Goal: Information Seeking & Learning: Learn about a topic

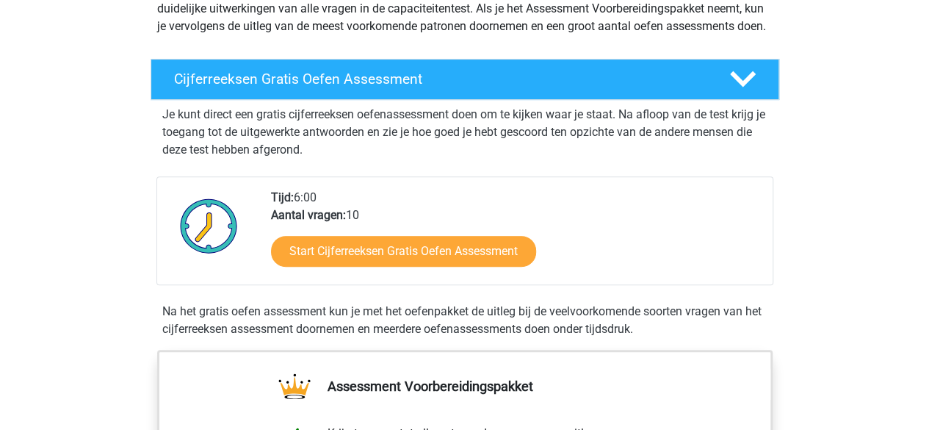
scroll to position [201, 0]
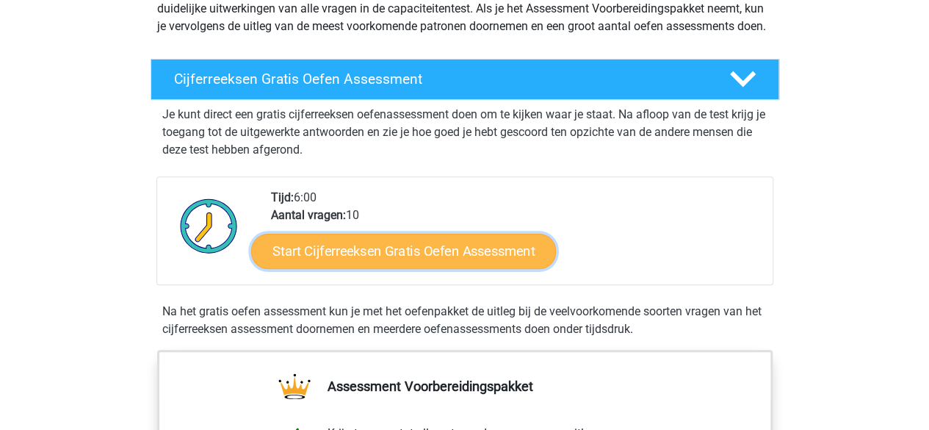
click at [475, 267] on link "Start Cijferreeksen Gratis Oefen Assessment" at bounding box center [403, 250] width 305 height 35
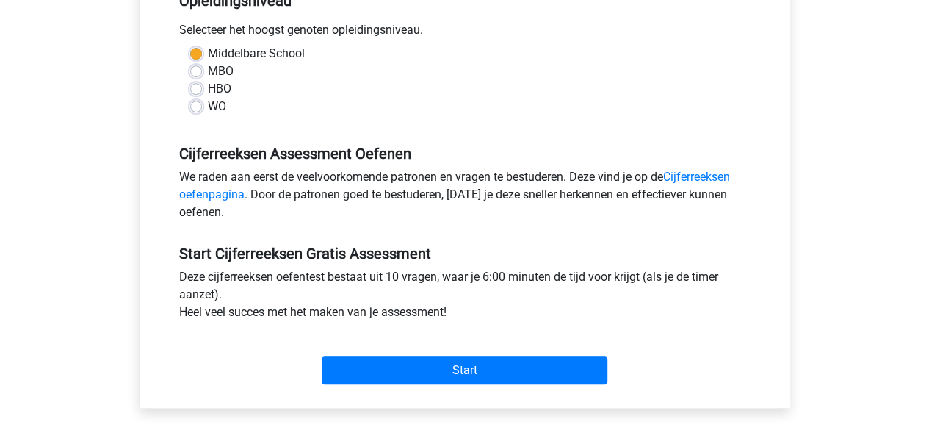
scroll to position [323, 0]
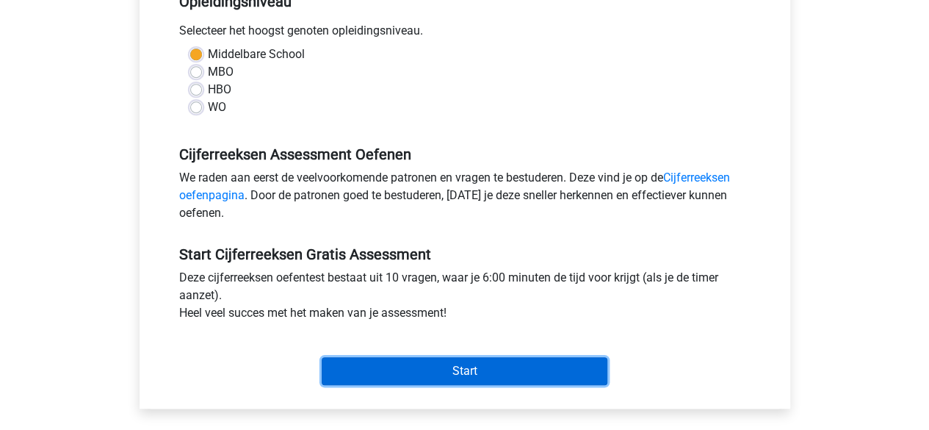
click at [575, 377] on input "Start" at bounding box center [465, 371] width 286 height 28
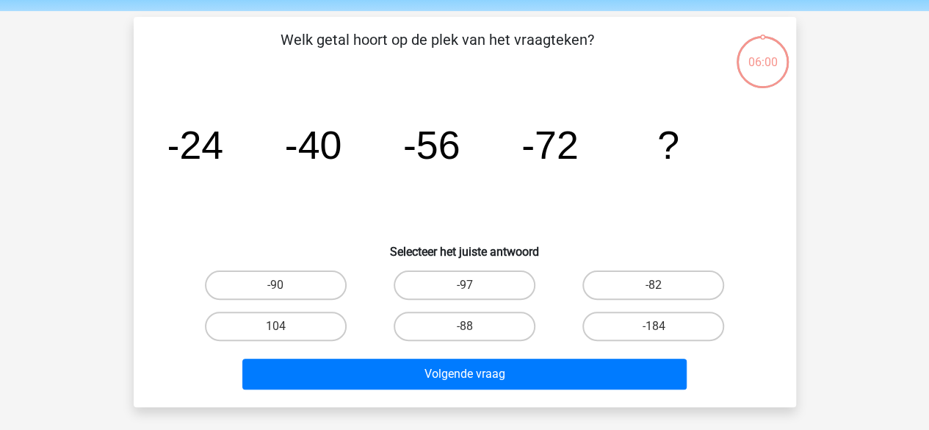
scroll to position [62, 0]
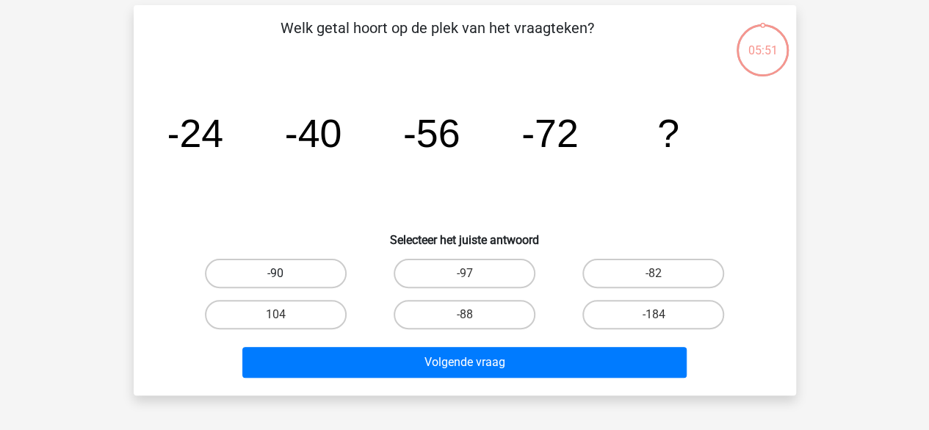
click at [304, 276] on label "-90" at bounding box center [276, 273] width 142 height 29
click at [285, 276] on input "-90" at bounding box center [281, 278] width 10 height 10
radio input "true"
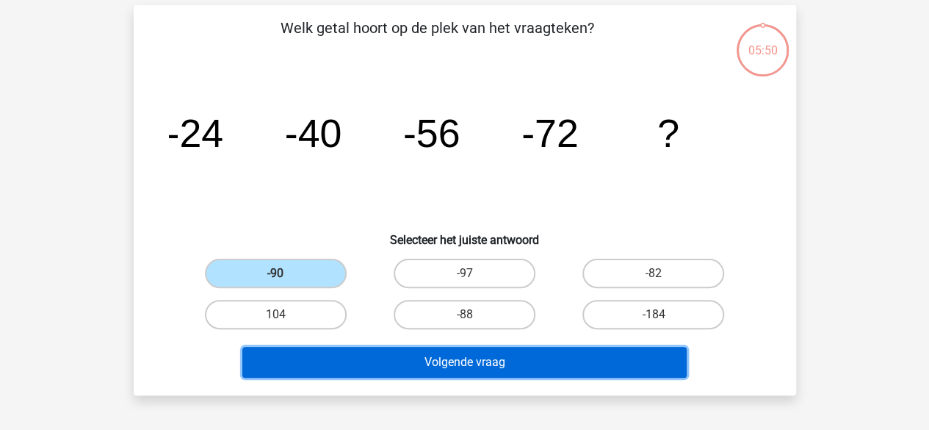
click at [547, 367] on button "Volgende vraag" at bounding box center [464, 362] width 444 height 31
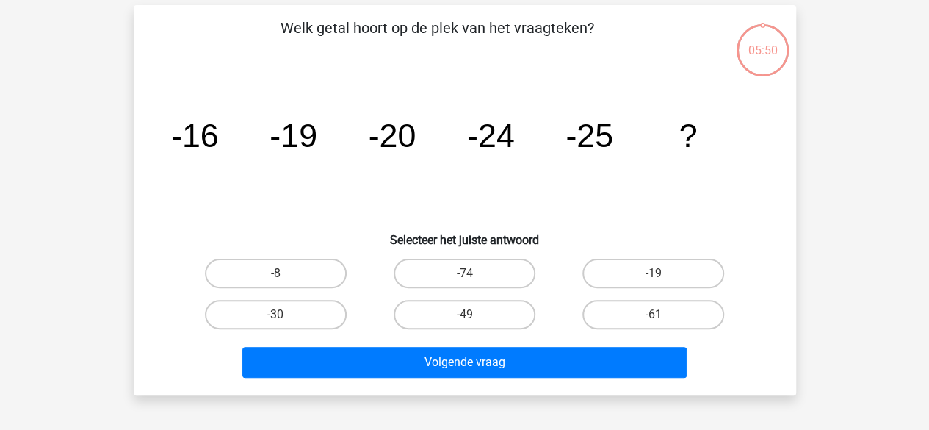
scroll to position [68, 0]
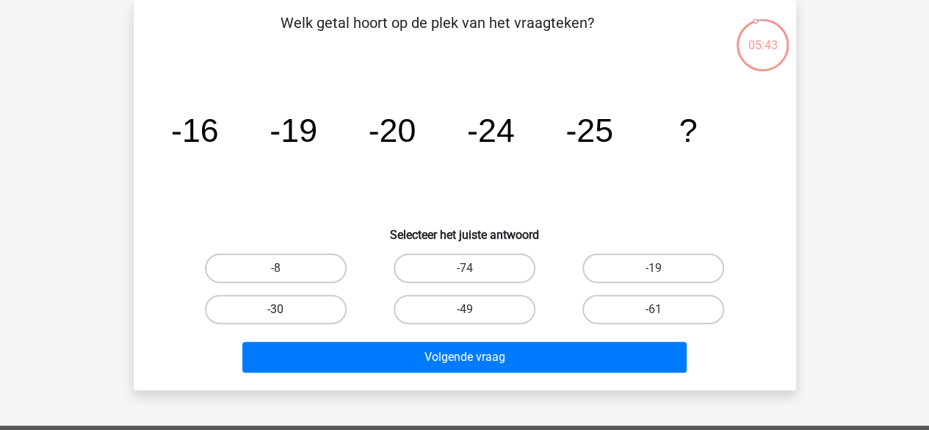
click at [320, 307] on label "-30" at bounding box center [276, 309] width 142 height 29
click at [285, 309] on input "-30" at bounding box center [281, 314] width 10 height 10
radio input "true"
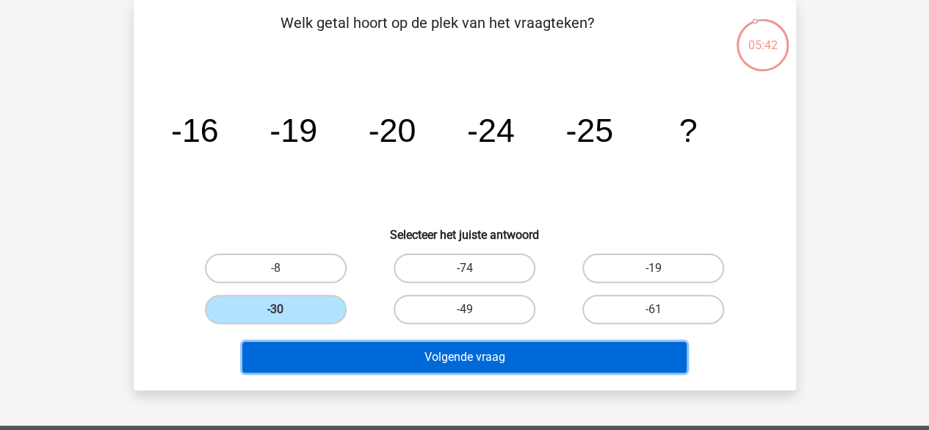
click at [429, 358] on button "Volgende vraag" at bounding box center [464, 357] width 444 height 31
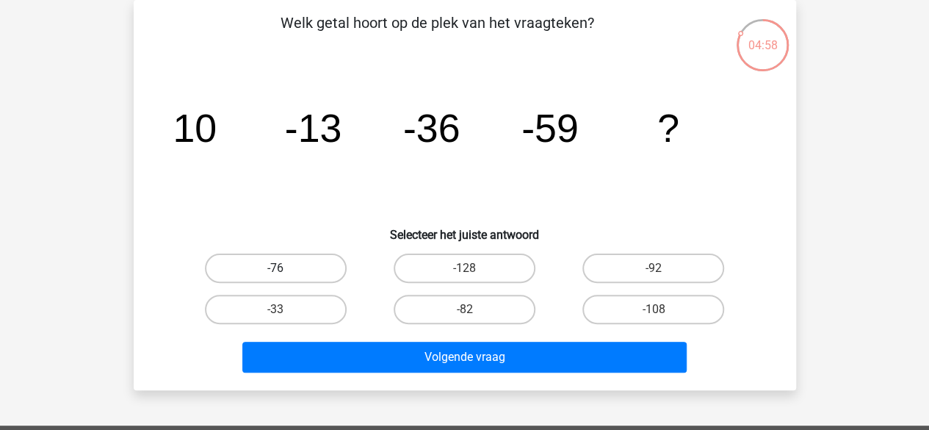
click at [304, 271] on label "-76" at bounding box center [276, 267] width 142 height 29
click at [285, 271] on input "-76" at bounding box center [281, 273] width 10 height 10
radio input "true"
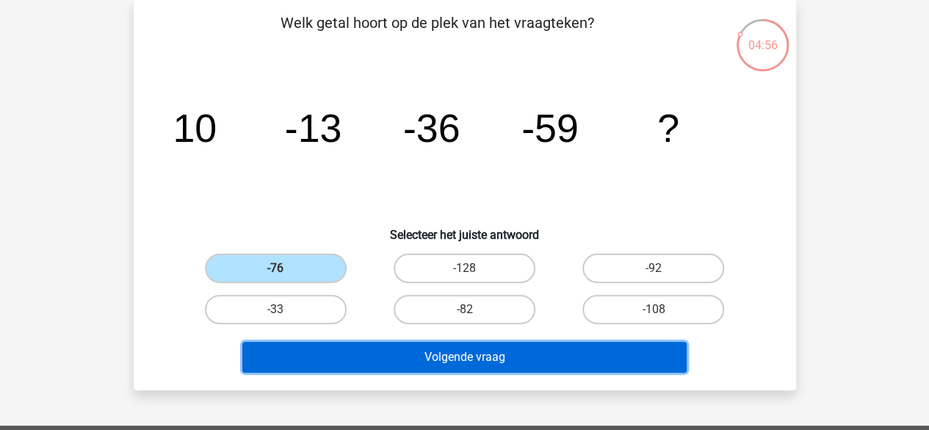
click at [375, 353] on button "Volgende vraag" at bounding box center [464, 357] width 444 height 31
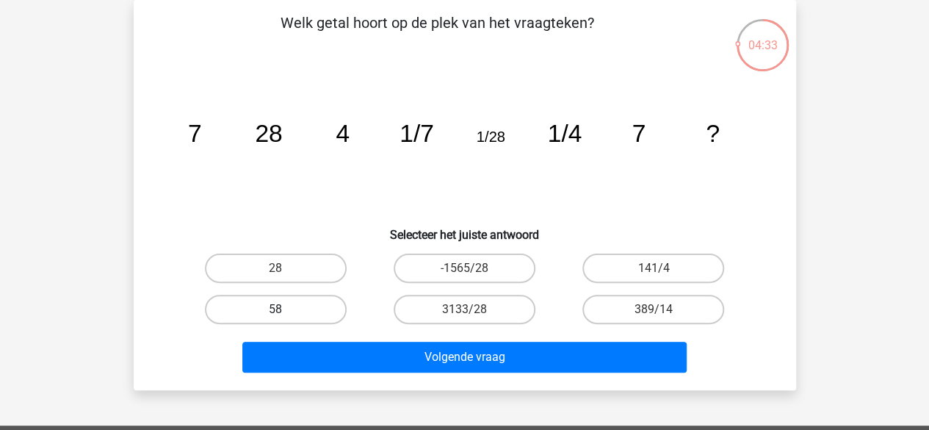
click at [319, 310] on label "58" at bounding box center [276, 309] width 142 height 29
click at [285, 310] on input "58" at bounding box center [281, 314] width 10 height 10
radio input "true"
click at [638, 265] on label "141/4" at bounding box center [654, 267] width 142 height 29
click at [654, 268] on input "141/4" at bounding box center [659, 273] width 10 height 10
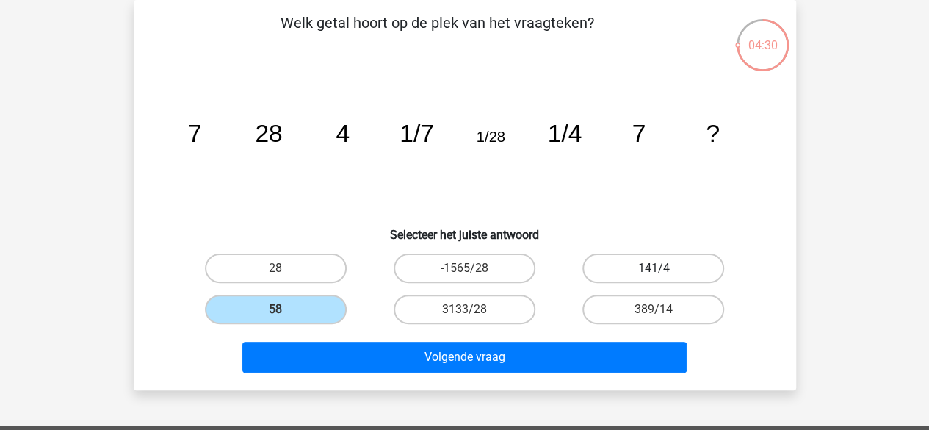
radio input "true"
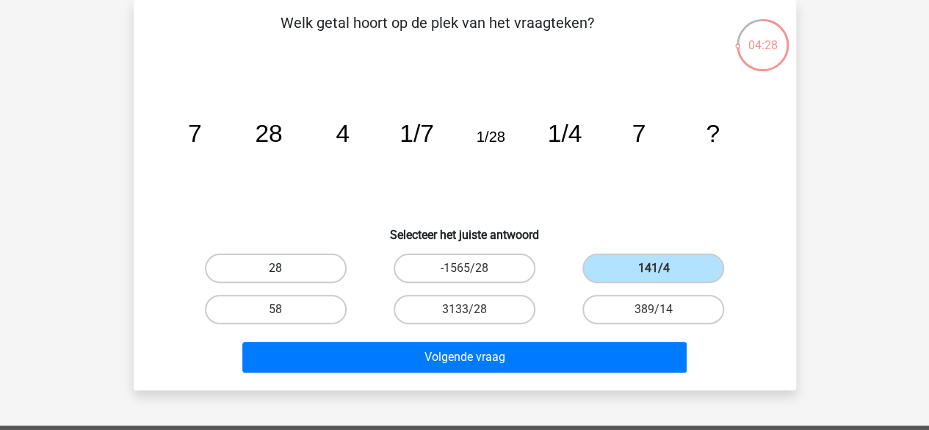
click at [318, 261] on label "28" at bounding box center [276, 267] width 142 height 29
click at [285, 268] on input "28" at bounding box center [281, 273] width 10 height 10
radio input "true"
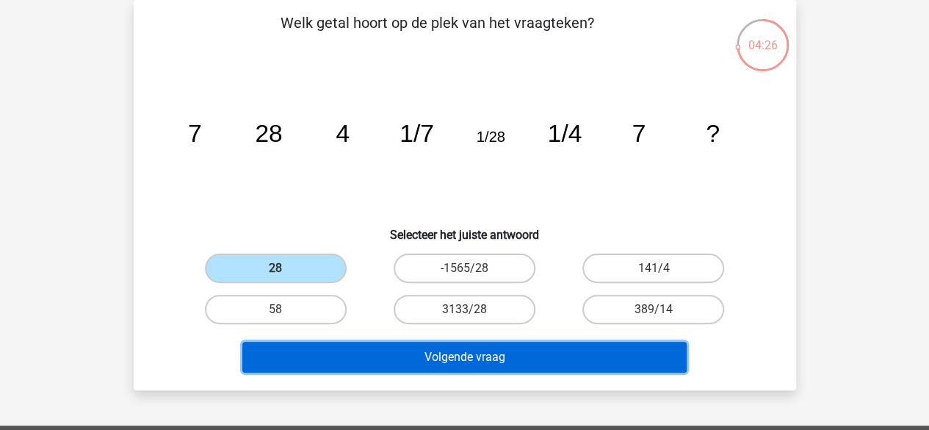
click at [372, 348] on button "Volgende vraag" at bounding box center [464, 357] width 444 height 31
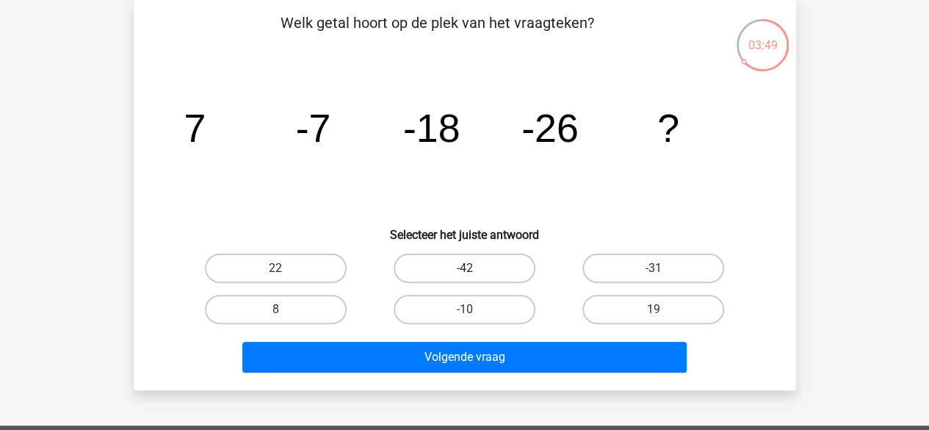
click at [495, 267] on label "-42" at bounding box center [465, 267] width 142 height 29
click at [474, 268] on input "-42" at bounding box center [469, 273] width 10 height 10
radio input "true"
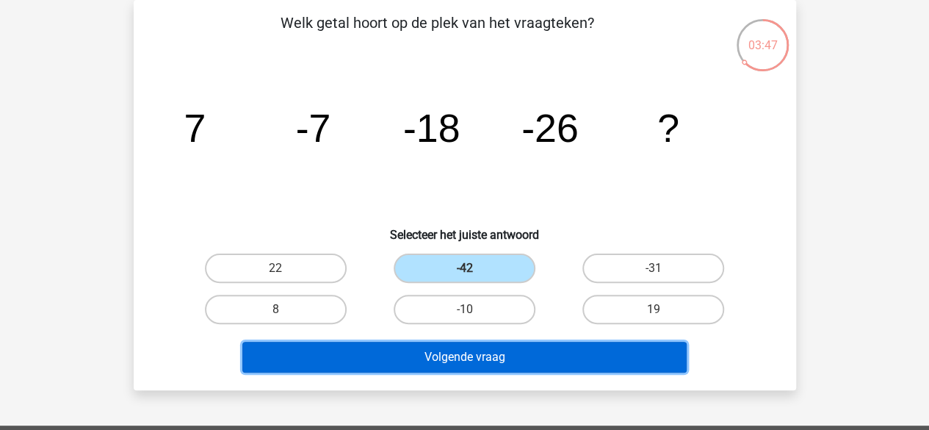
click at [491, 361] on button "Volgende vraag" at bounding box center [464, 357] width 444 height 31
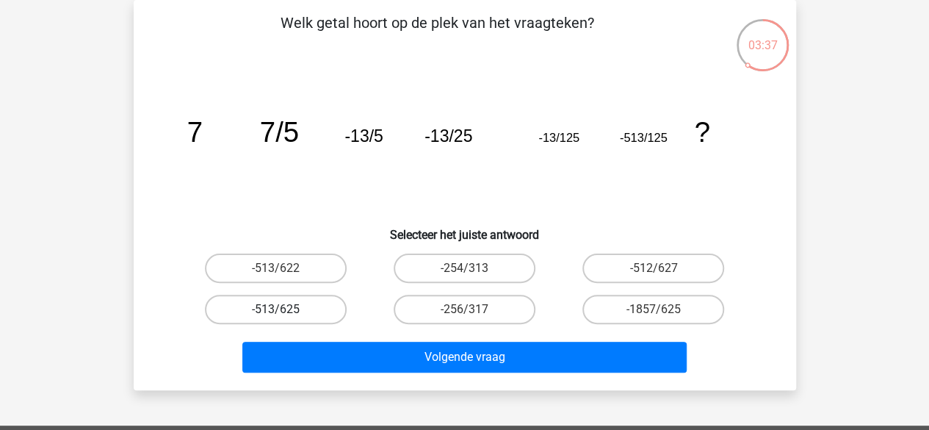
click at [299, 309] on label "-513/625" at bounding box center [276, 309] width 142 height 29
click at [285, 309] on input "-513/625" at bounding box center [281, 314] width 10 height 10
radio input "true"
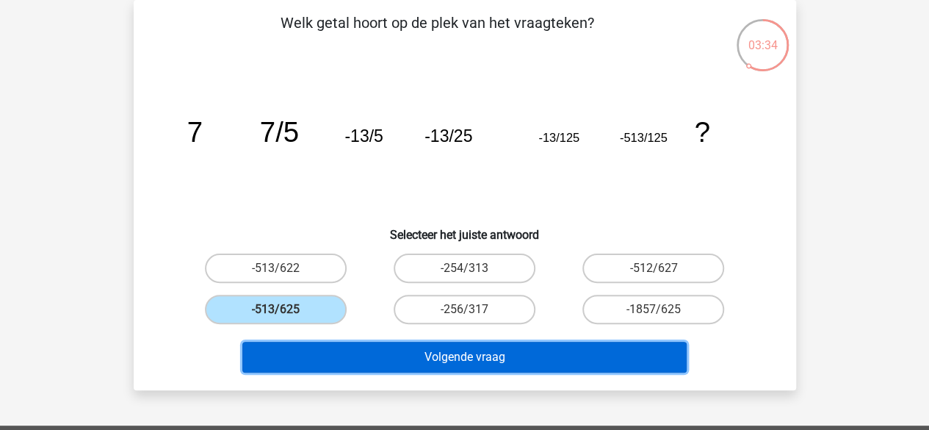
click at [397, 359] on button "Volgende vraag" at bounding box center [464, 357] width 444 height 31
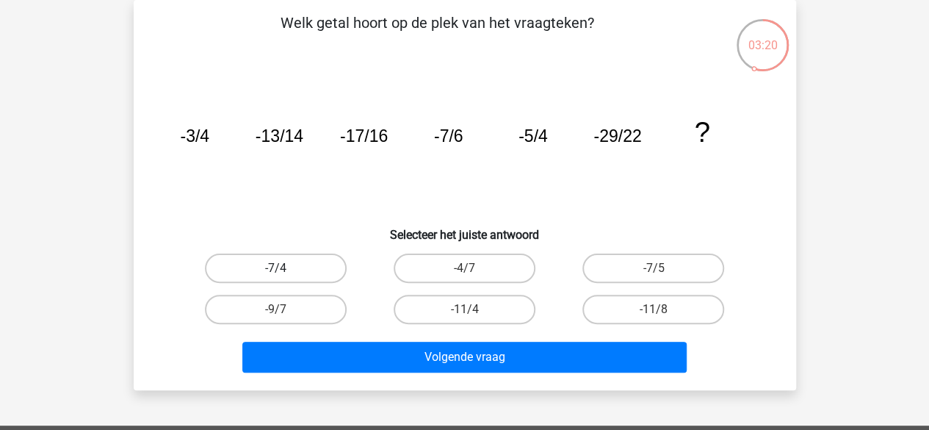
click at [305, 268] on label "-7/4" at bounding box center [276, 267] width 142 height 29
click at [285, 268] on input "-7/4" at bounding box center [281, 273] width 10 height 10
radio input "true"
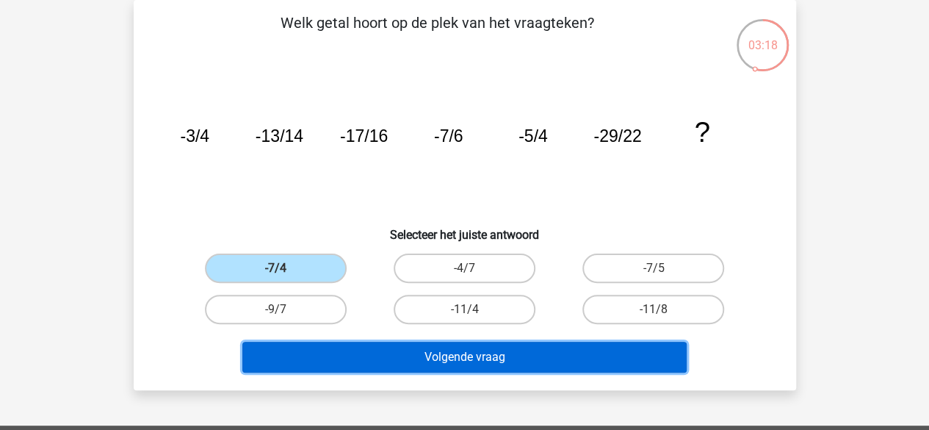
click at [361, 348] on button "Volgende vraag" at bounding box center [464, 357] width 444 height 31
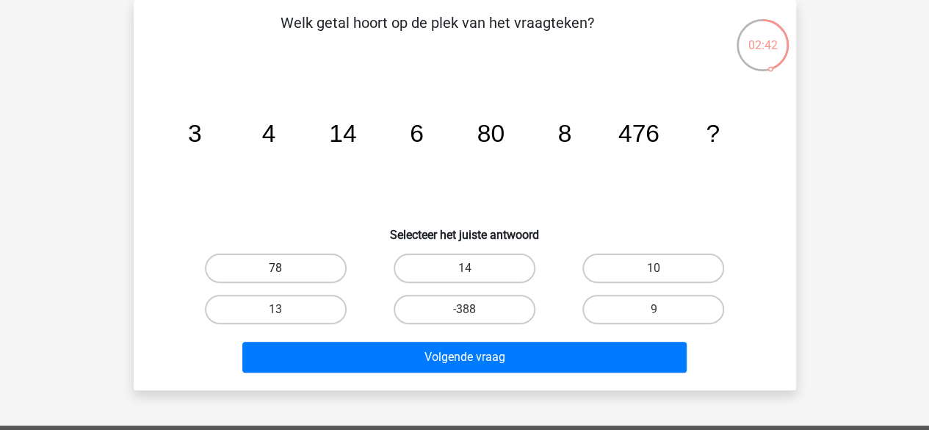
click at [288, 267] on label "78" at bounding box center [276, 267] width 142 height 29
click at [285, 268] on input "78" at bounding box center [281, 273] width 10 height 10
radio input "true"
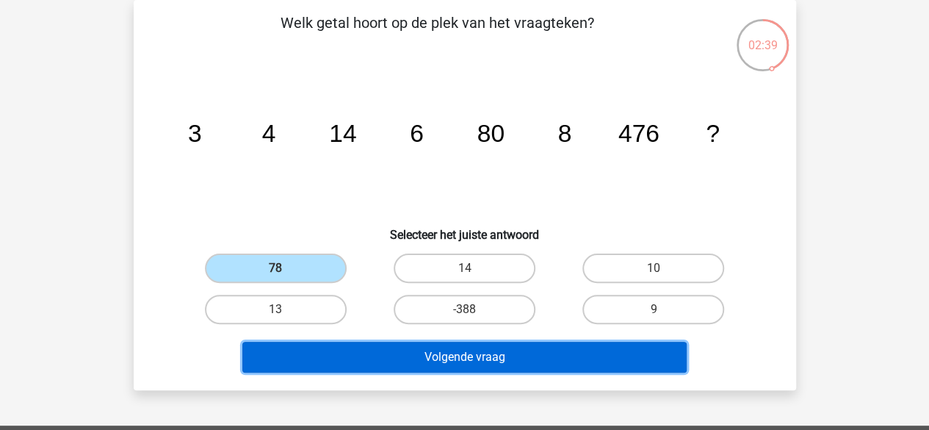
click at [475, 354] on button "Volgende vraag" at bounding box center [464, 357] width 444 height 31
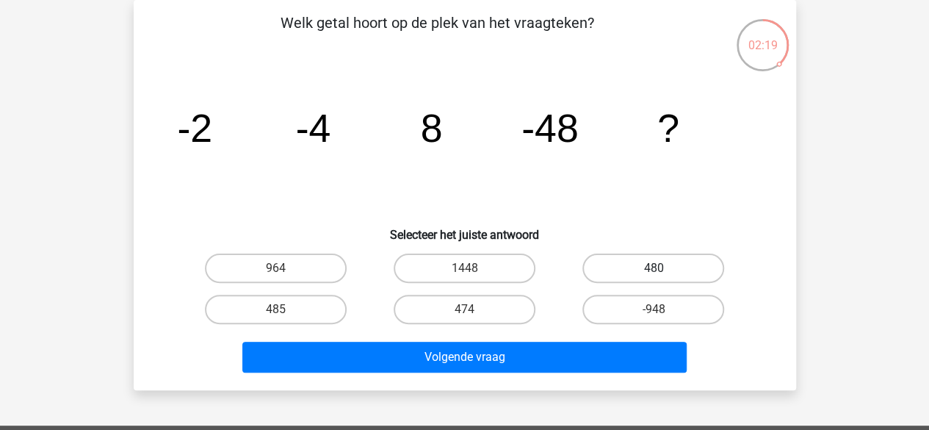
click at [633, 268] on label "480" at bounding box center [654, 267] width 142 height 29
click at [654, 268] on input "480" at bounding box center [659, 273] width 10 height 10
radio input "true"
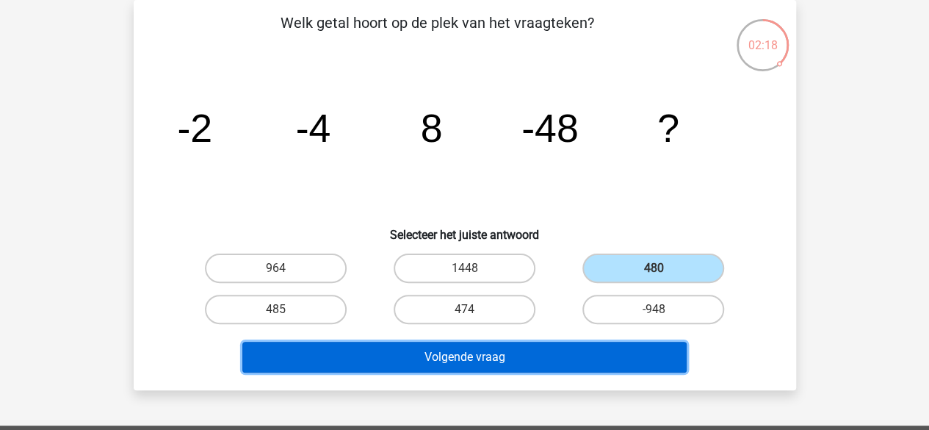
click at [584, 359] on button "Volgende vraag" at bounding box center [464, 357] width 444 height 31
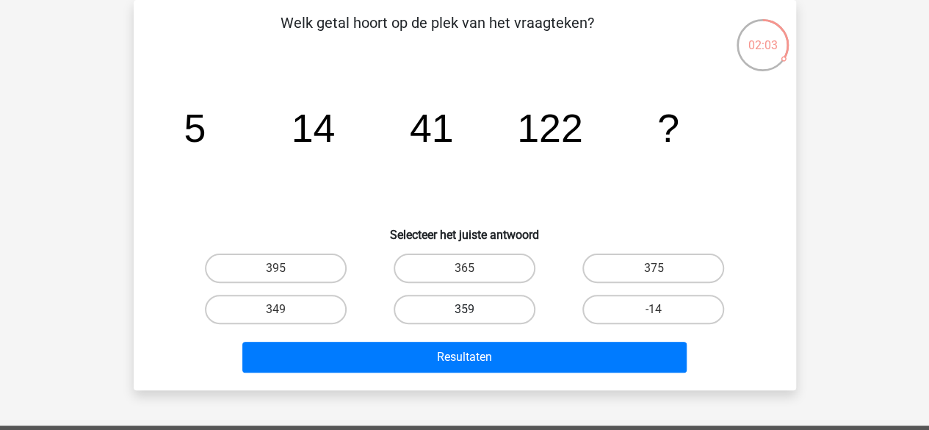
click at [423, 302] on label "359" at bounding box center [465, 309] width 142 height 29
click at [464, 309] on input "359" at bounding box center [469, 314] width 10 height 10
radio input "true"
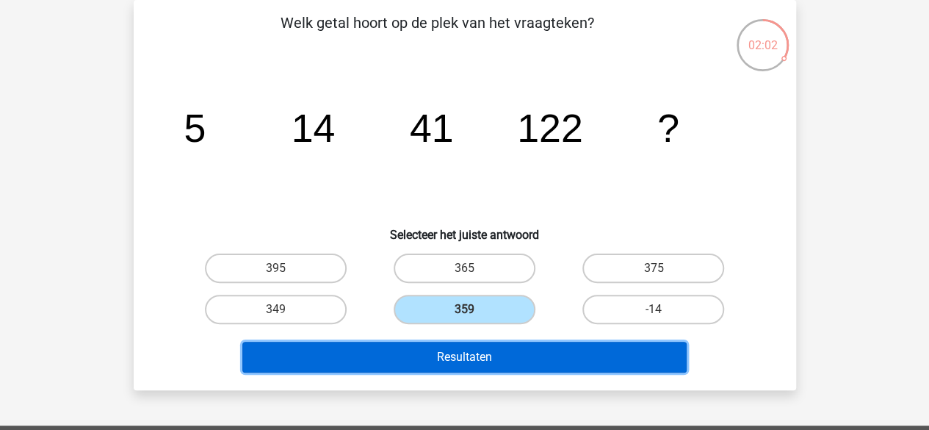
click at [451, 358] on button "Resultaten" at bounding box center [464, 357] width 444 height 31
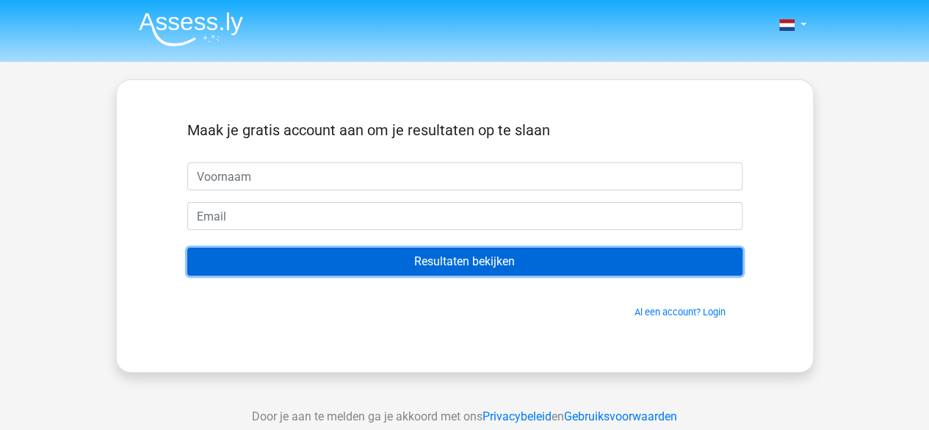
click at [528, 262] on input "Resultaten bekijken" at bounding box center [464, 262] width 555 height 28
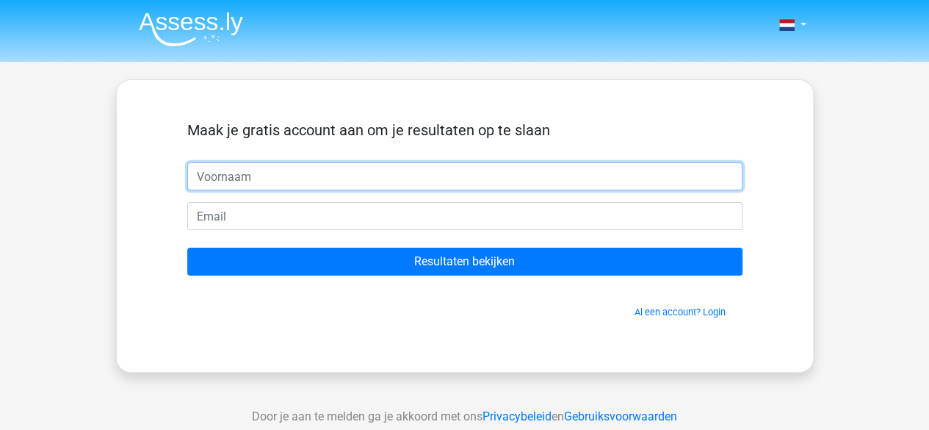
click at [344, 170] on input "text" at bounding box center [464, 176] width 555 height 28
type input "HIND"
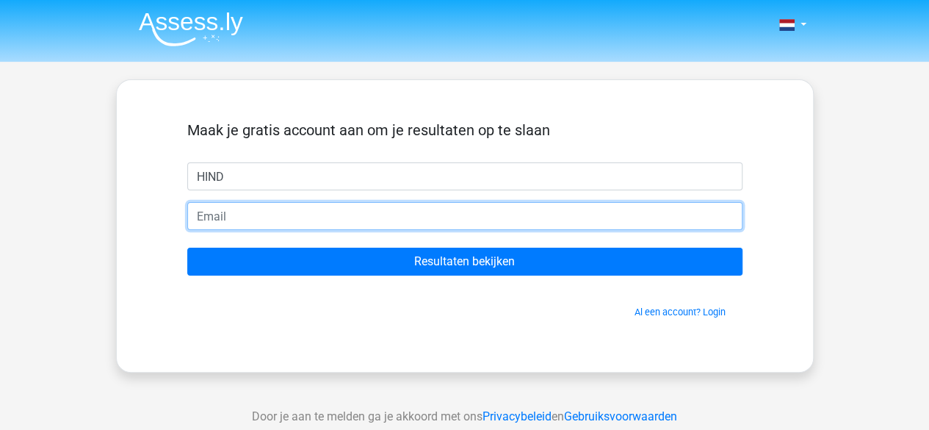
click at [253, 217] on input "email" at bounding box center [464, 216] width 555 height 28
type input "Hind.rombok@gmail.com"
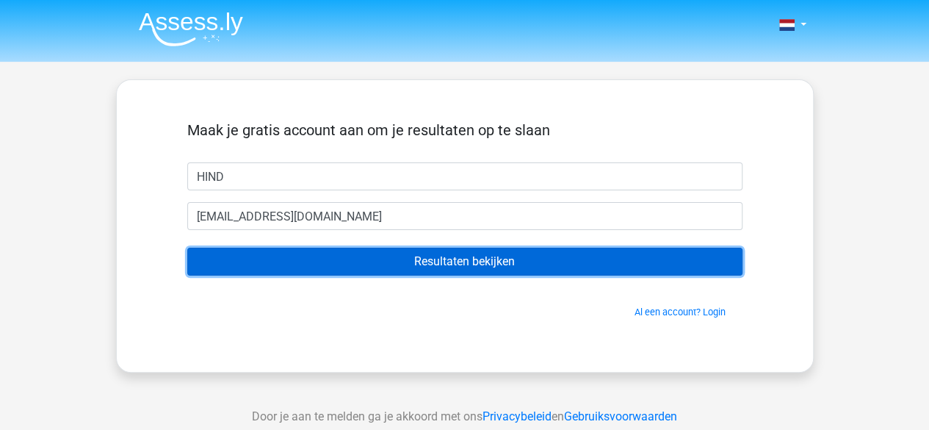
click at [425, 256] on input "Resultaten bekijken" at bounding box center [464, 262] width 555 height 28
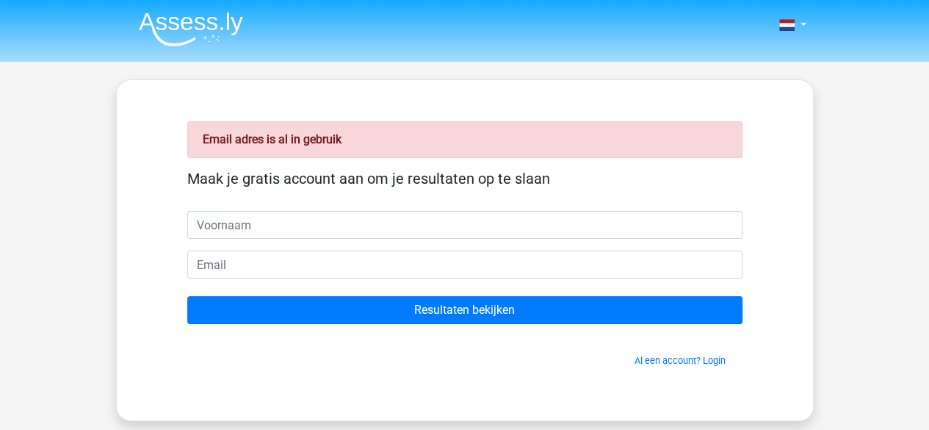
click at [370, 220] on input "text" at bounding box center [464, 225] width 555 height 28
type input "HIND"
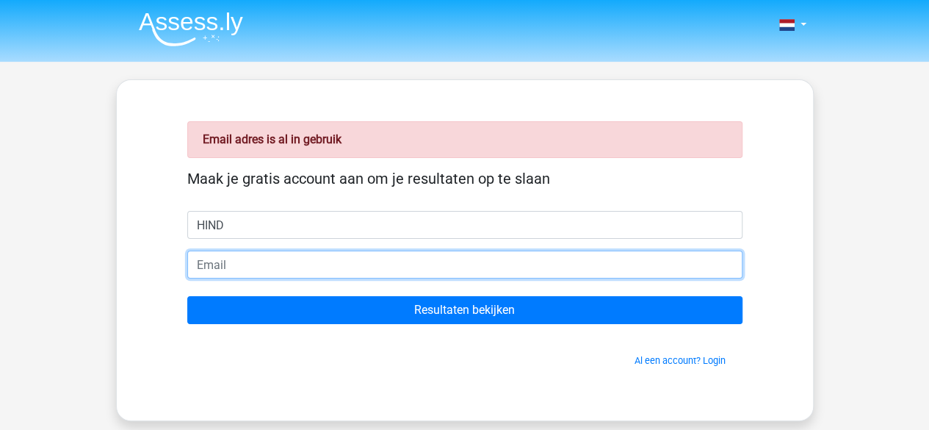
click at [297, 258] on input "email" at bounding box center [464, 265] width 555 height 28
type input "[EMAIL_ADDRESS][DOMAIN_NAME]"
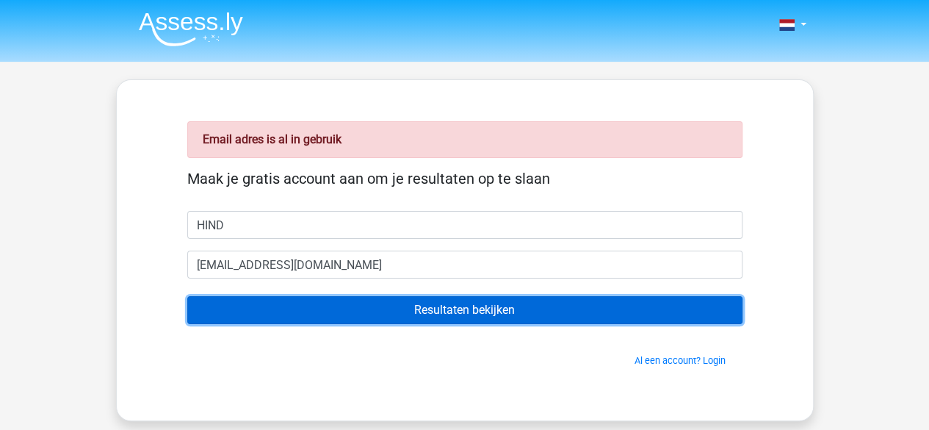
click at [476, 311] on input "Resultaten bekijken" at bounding box center [464, 310] width 555 height 28
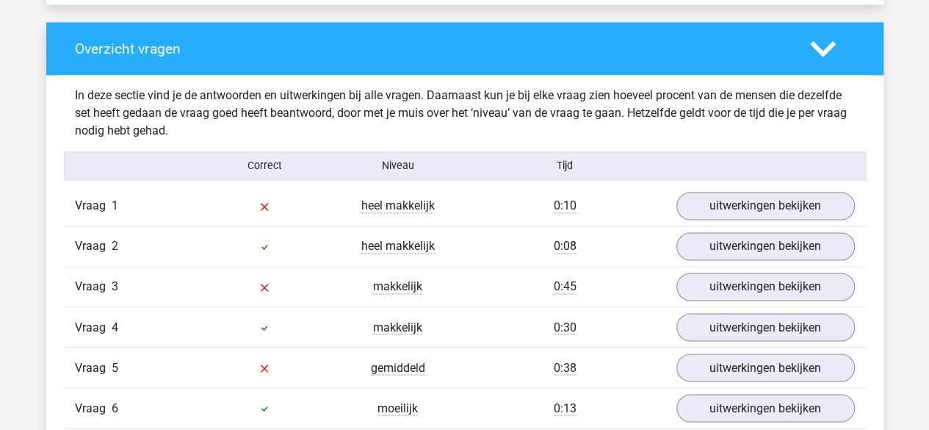
scroll to position [1079, 0]
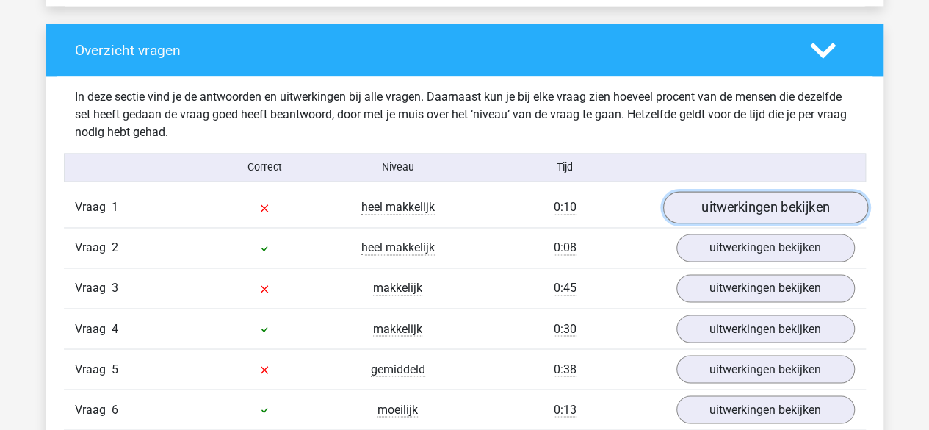
click at [797, 205] on link "uitwerkingen bekijken" at bounding box center [765, 208] width 205 height 32
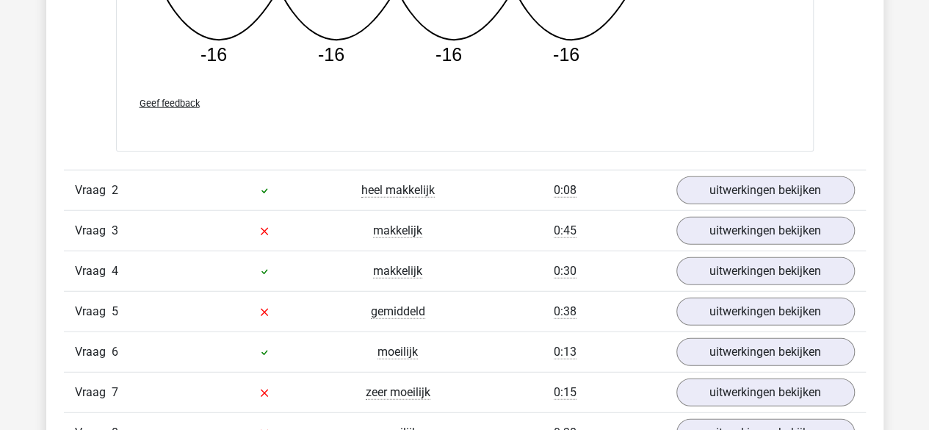
scroll to position [1818, 0]
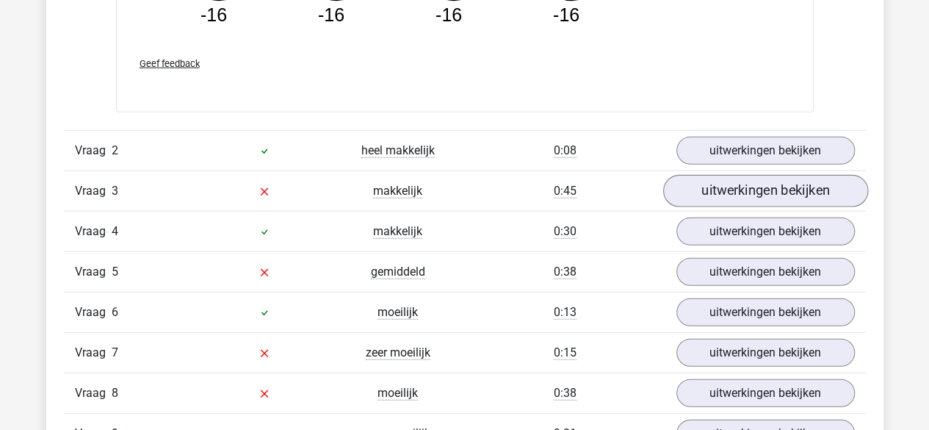
click at [811, 190] on link "uitwerkingen bekijken" at bounding box center [765, 191] width 205 height 32
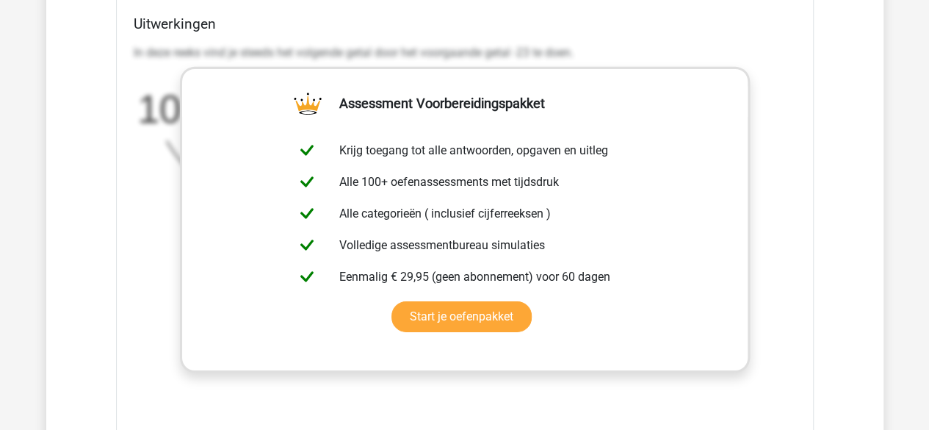
scroll to position [2372, 0]
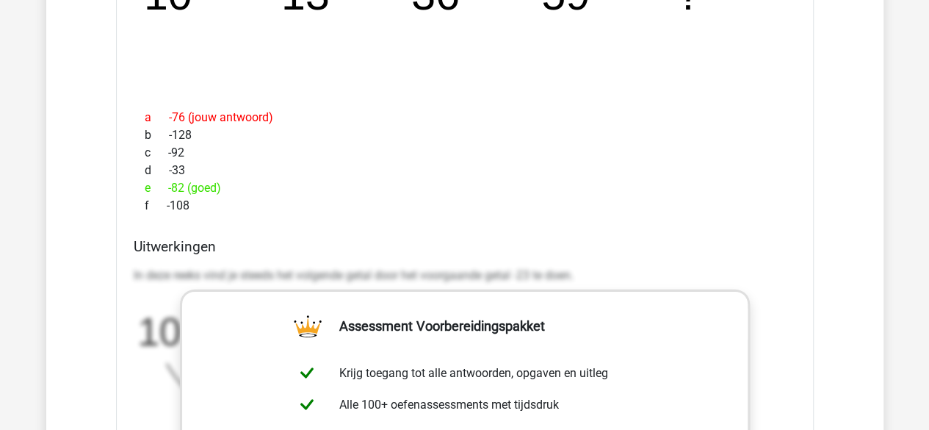
scroll to position [2151, 0]
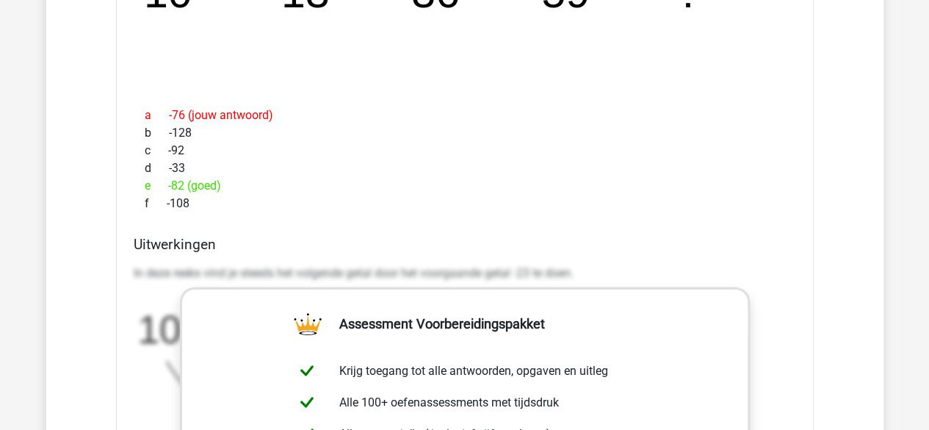
click at [486, 270] on p "In deze reeks vind je steeds het volgende getal door het voorgaande getal -23 t…" at bounding box center [465, 273] width 663 height 18
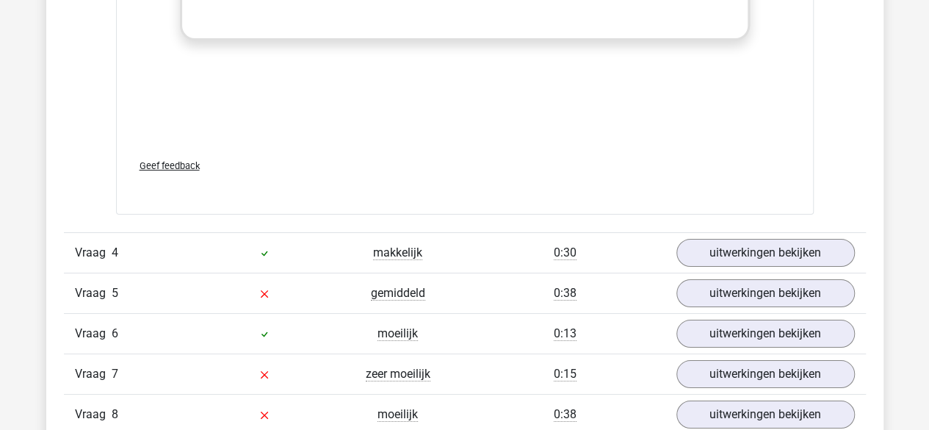
scroll to position [2718, 0]
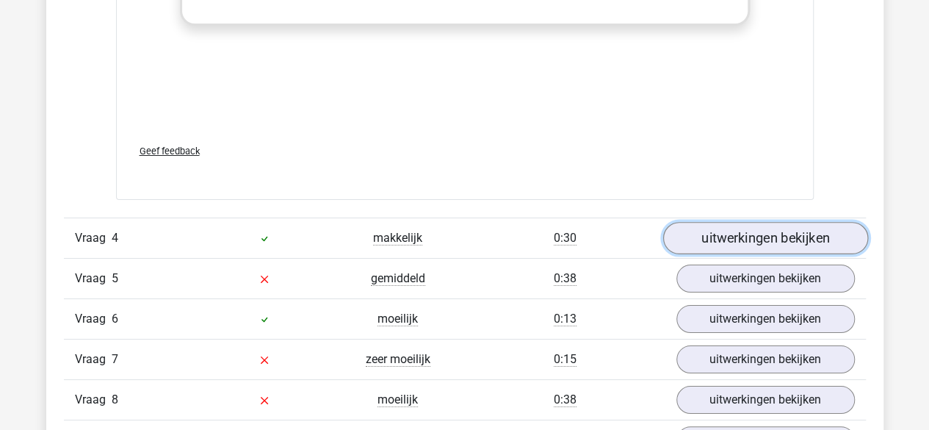
click at [802, 245] on link "uitwerkingen bekijken" at bounding box center [765, 238] width 205 height 32
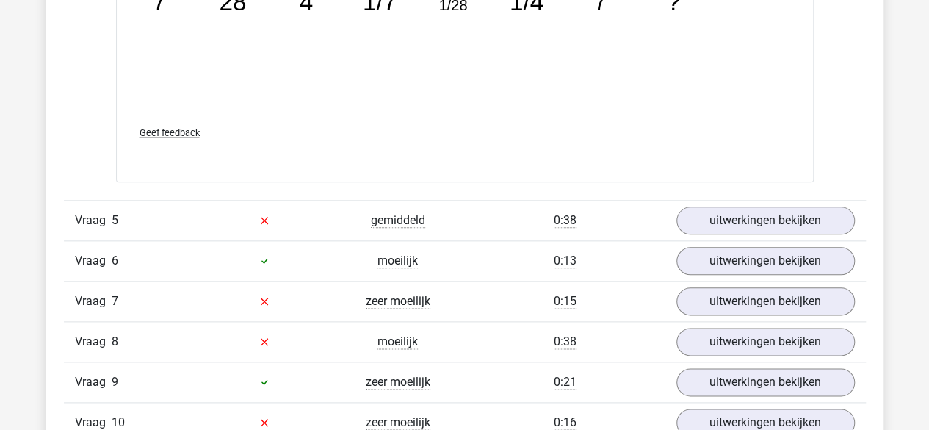
scroll to position [3540, 0]
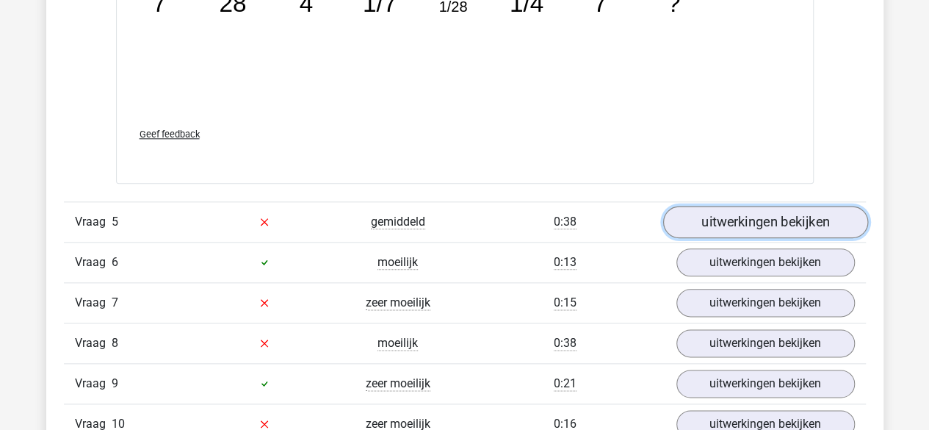
click at [827, 217] on link "uitwerkingen bekijken" at bounding box center [765, 222] width 205 height 32
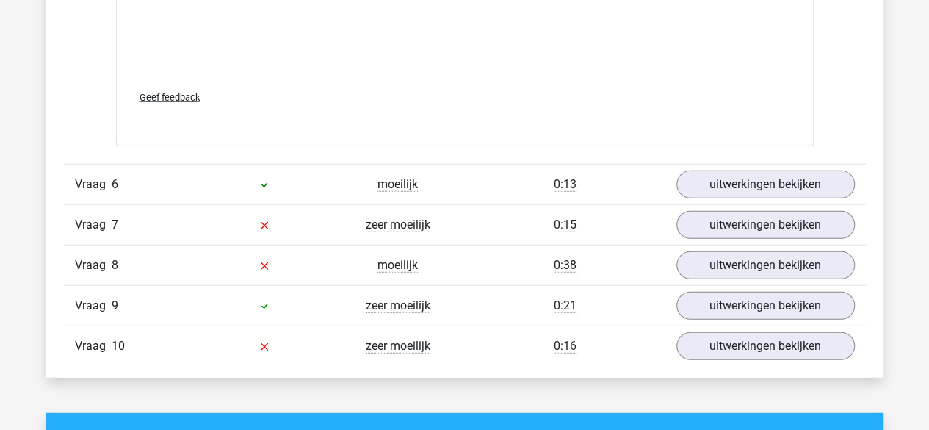
scroll to position [4525, 0]
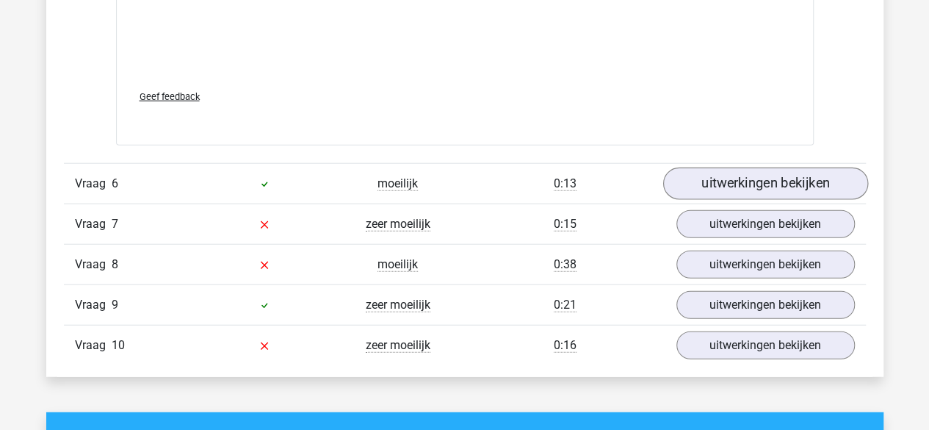
click at [795, 176] on link "uitwerkingen bekijken" at bounding box center [765, 184] width 205 height 32
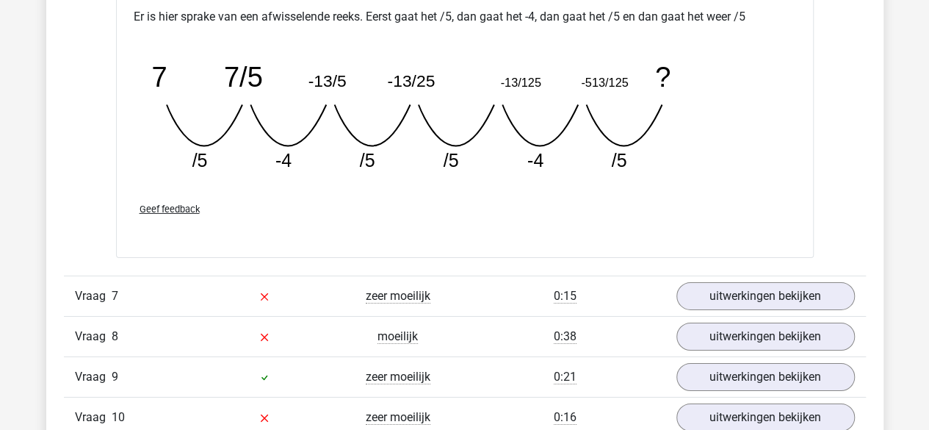
scroll to position [5119, 0]
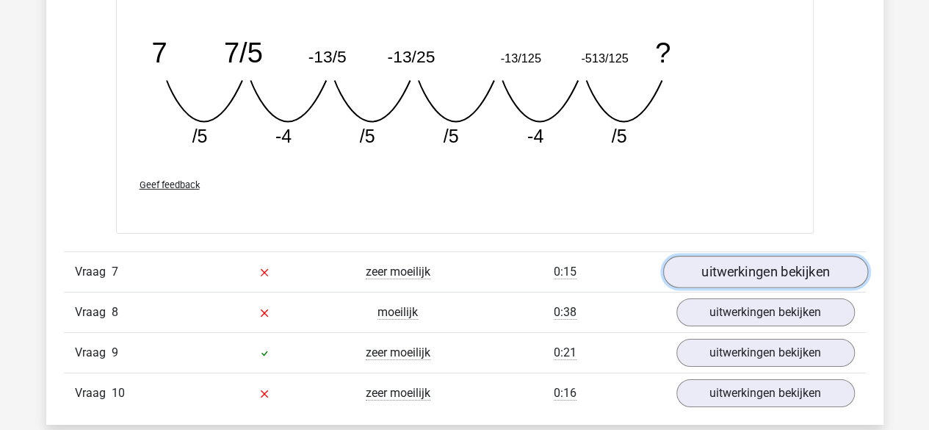
click at [799, 264] on link "uitwerkingen bekijken" at bounding box center [765, 272] width 205 height 32
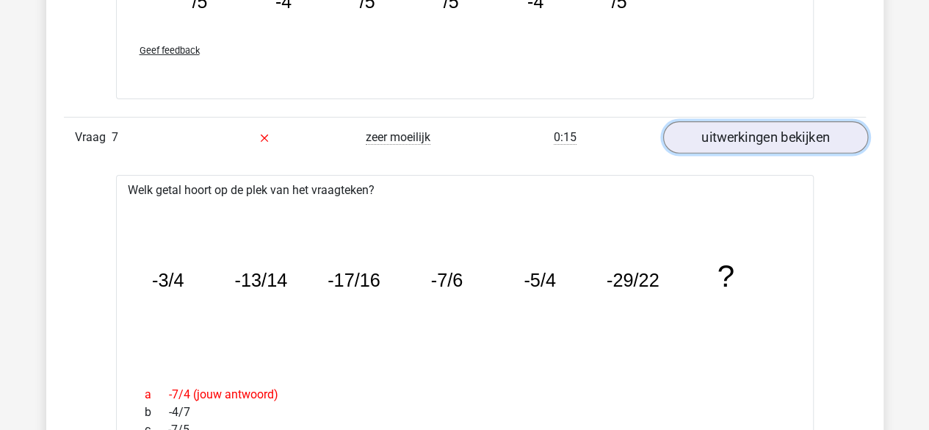
scroll to position [5255, 0]
